Goal: Task Accomplishment & Management: Manage account settings

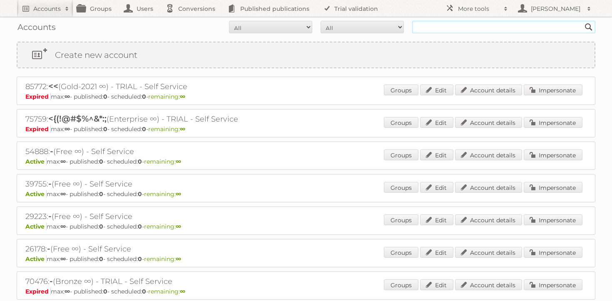
click at [435, 27] on input "text" at bounding box center [503, 27] width 183 height 12
type input "cheil"
click at [583, 21] on input "Search" at bounding box center [589, 27] width 12 height 12
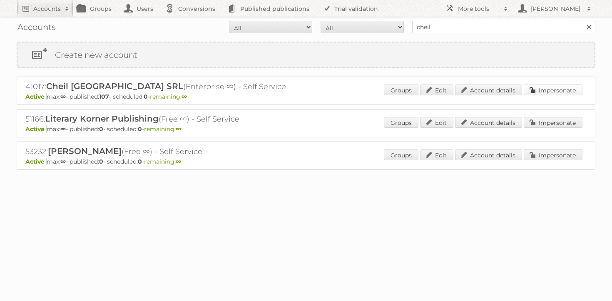
click at [538, 94] on link "Impersonate" at bounding box center [553, 90] width 59 height 11
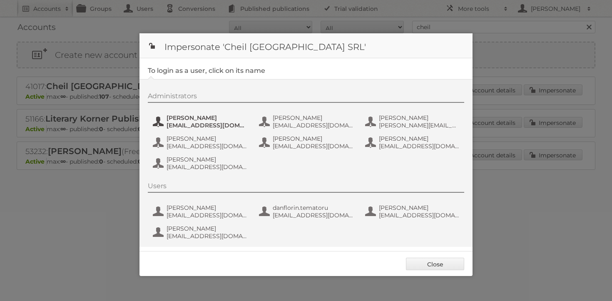
click at [167, 120] on span "[PERSON_NAME]" at bounding box center [207, 117] width 81 height 7
